Goal: Task Accomplishment & Management: Manage account settings

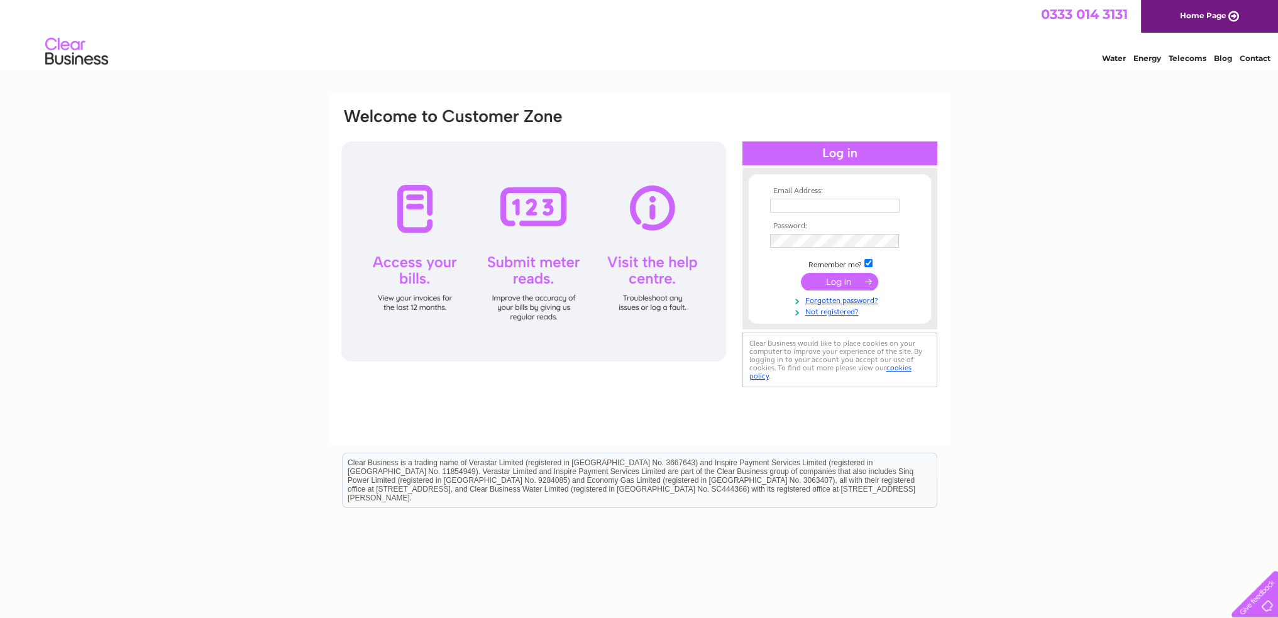
type input "jdempsey152@yahoo.co.uk"
click at [836, 283] on input "submit" at bounding box center [839, 282] width 77 height 18
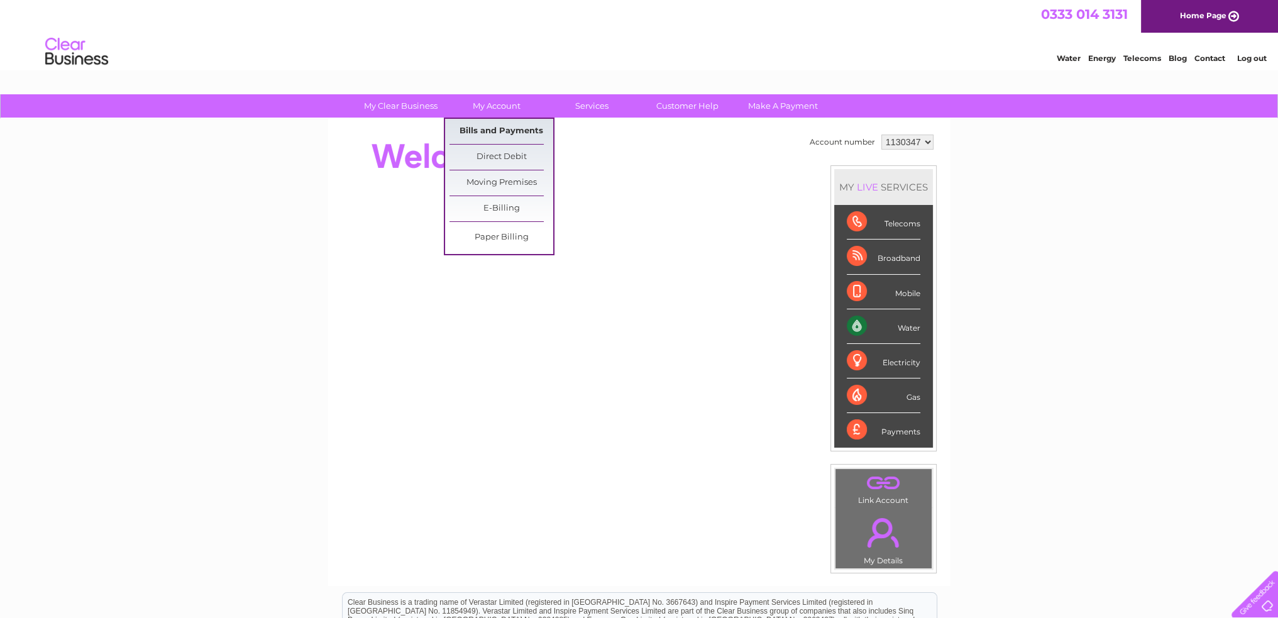
click at [491, 125] on link "Bills and Payments" at bounding box center [501, 131] width 104 height 25
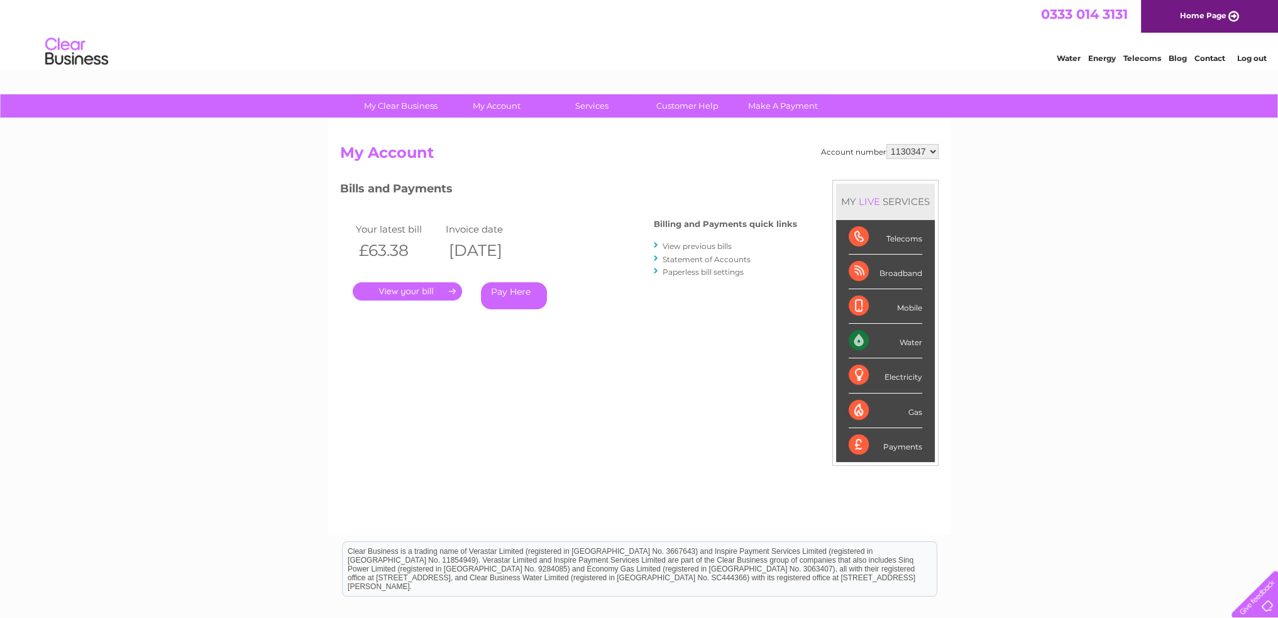
click at [417, 288] on link "." at bounding box center [407, 291] width 109 height 18
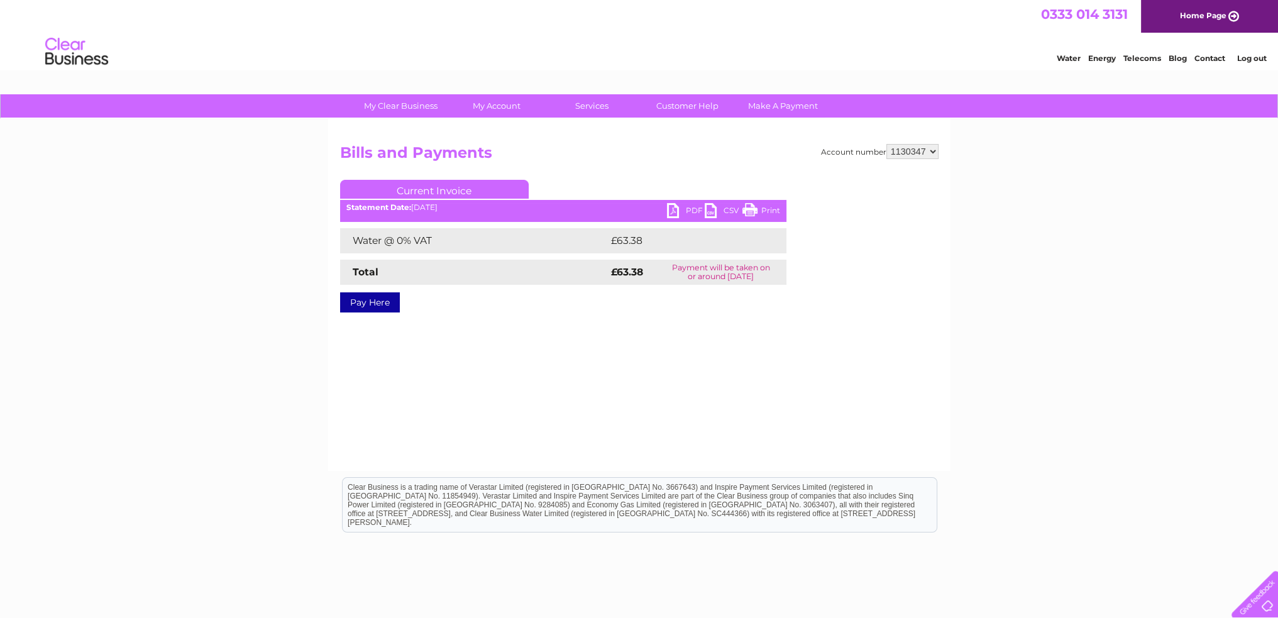
click at [677, 213] on link "PDF" at bounding box center [686, 212] width 38 height 18
